Goal: Find specific fact: Find specific fact

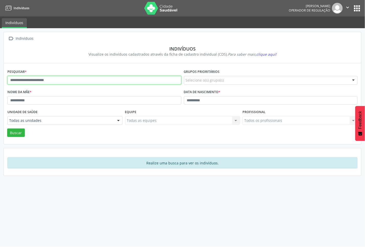
click at [77, 81] on input "text" at bounding box center [94, 80] width 174 height 9
paste input "**********"
click at [7, 128] on button "Buscar" at bounding box center [16, 132] width 18 height 9
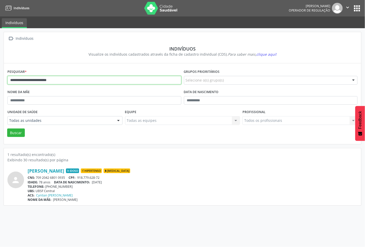
click at [88, 80] on input "**********" at bounding box center [94, 80] width 174 height 9
paste input "text"
type input "**********"
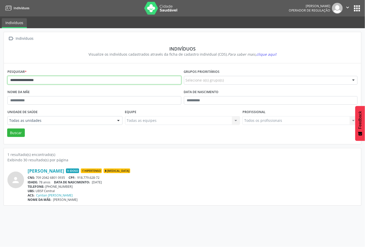
click at [7, 128] on button "Buscar" at bounding box center [16, 132] width 18 height 9
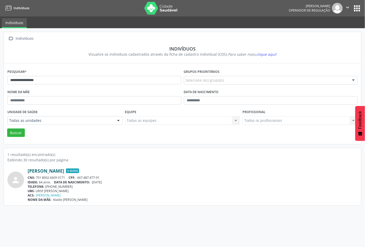
drag, startPoint x: 26, startPoint y: 171, endPoint x: 83, endPoint y: 171, distance: 57.4
click at [83, 171] on div "person [PERSON_NAME] Idoso CNS: 701 8002 6609 0171 CPF: 667.487.477-91 IDADE: 6…" at bounding box center [182, 185] width 351 height 34
copy div "[PERSON_NAME]"
drag, startPoint x: 36, startPoint y: 177, endPoint x: 65, endPoint y: 174, distance: 29.3
click at [65, 174] on div "[PERSON_NAME] Idoso CNS: 701 8002 6609 0171 CPF: 667.487.477-91 IDADE: 64 anos …" at bounding box center [193, 185] width 330 height 34
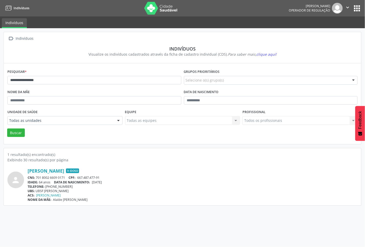
copy div "701 8002 6609 0171"
drag, startPoint x: 58, startPoint y: 171, endPoint x: 84, endPoint y: 168, distance: 26.3
click at [84, 168] on div "person [PERSON_NAME] Idoso CNS: 701 8002 6609 0171 CPF: 667.487.477-91 IDADE: 6…" at bounding box center [182, 185] width 351 height 34
copy div "[PERSON_NAME]"
